Goal: Navigation & Orientation: Find specific page/section

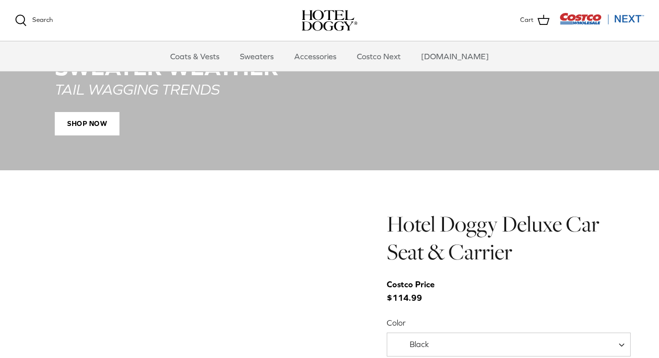
scroll to position [825, 0]
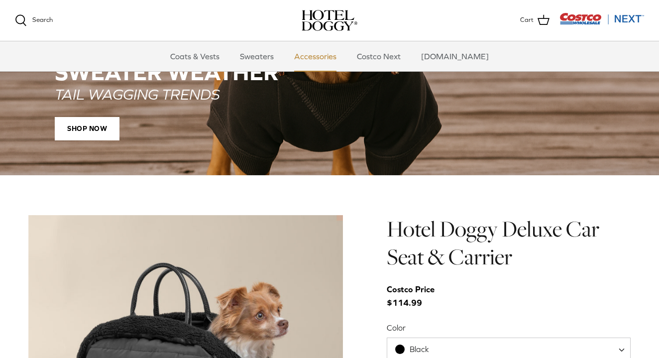
click at [321, 54] on link "Accessories" at bounding box center [315, 56] width 60 height 30
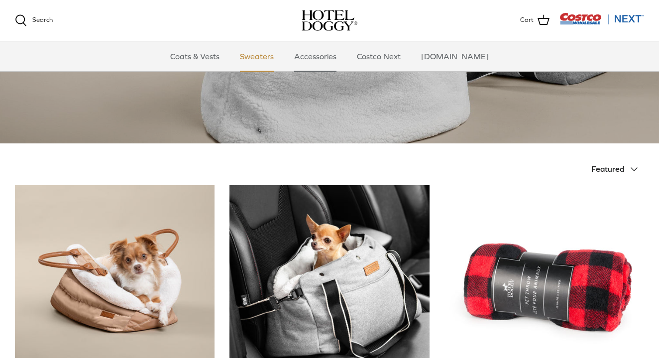
scroll to position [120, 0]
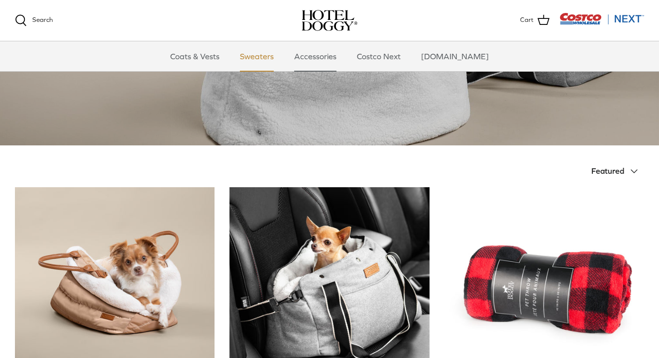
click at [265, 62] on link "Sweaters" at bounding box center [257, 56] width 52 height 30
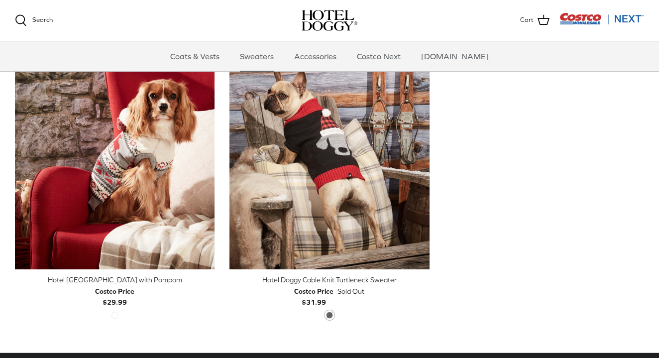
scroll to position [286, 0]
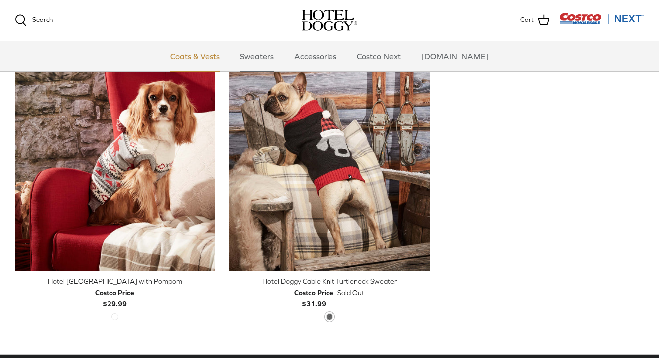
click at [219, 57] on link "Coats & Vests" at bounding box center [194, 56] width 67 height 30
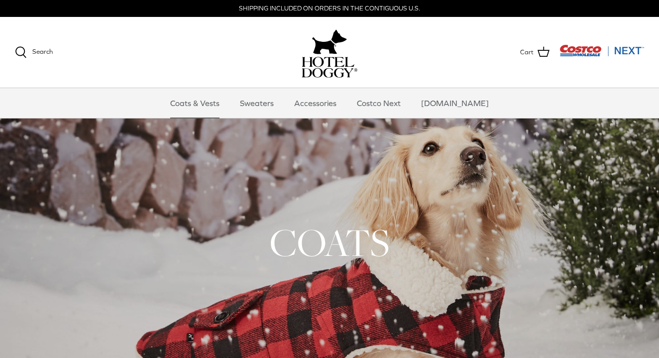
click at [621, 47] on img "Costco Next" at bounding box center [601, 50] width 85 height 12
